Goal: Information Seeking & Learning: Check status

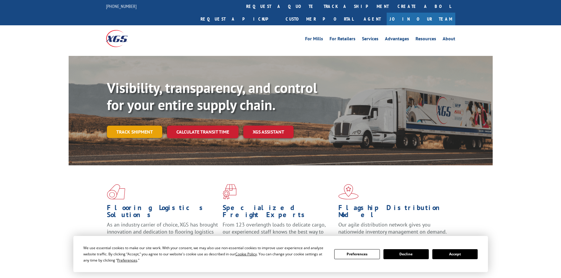
click at [132, 126] on link "Track shipment" at bounding box center [134, 132] width 55 height 12
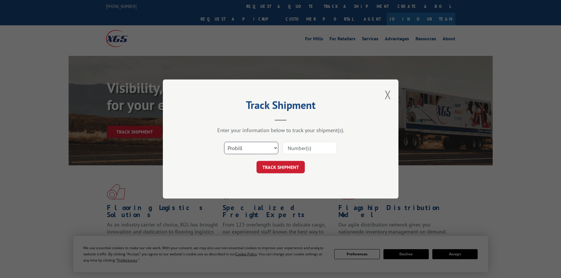
click at [232, 150] on select "Select category... Probill BOL PO" at bounding box center [251, 148] width 54 height 12
select select "po"
click at [224, 142] on select "Select category... Probill BOL PO" at bounding box center [251, 148] width 54 height 12
drag, startPoint x: 300, startPoint y: 147, endPoint x: 296, endPoint y: 157, distance: 9.7
click at [300, 147] on input at bounding box center [310, 148] width 54 height 12
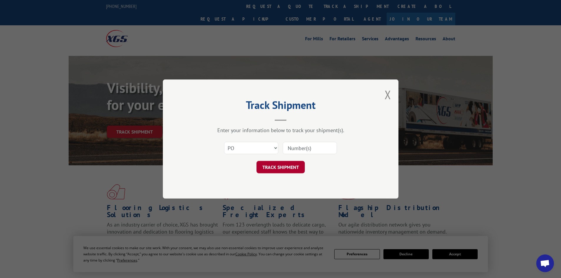
paste input "07504610"
type input "07504610"
click at [293, 165] on button "TRACK SHIPMENT" at bounding box center [280, 167] width 48 height 12
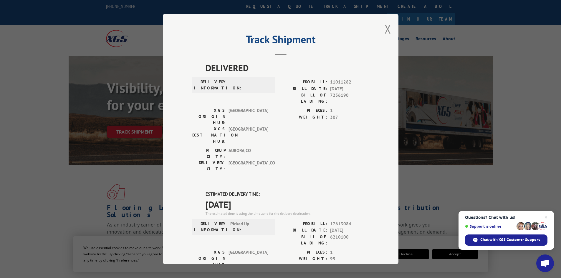
drag, startPoint x: 383, startPoint y: 29, endPoint x: 379, endPoint y: 27, distance: 4.1
click at [384, 29] on button "Close modal" at bounding box center [387, 29] width 6 height 16
